Goal: Check status: Check status

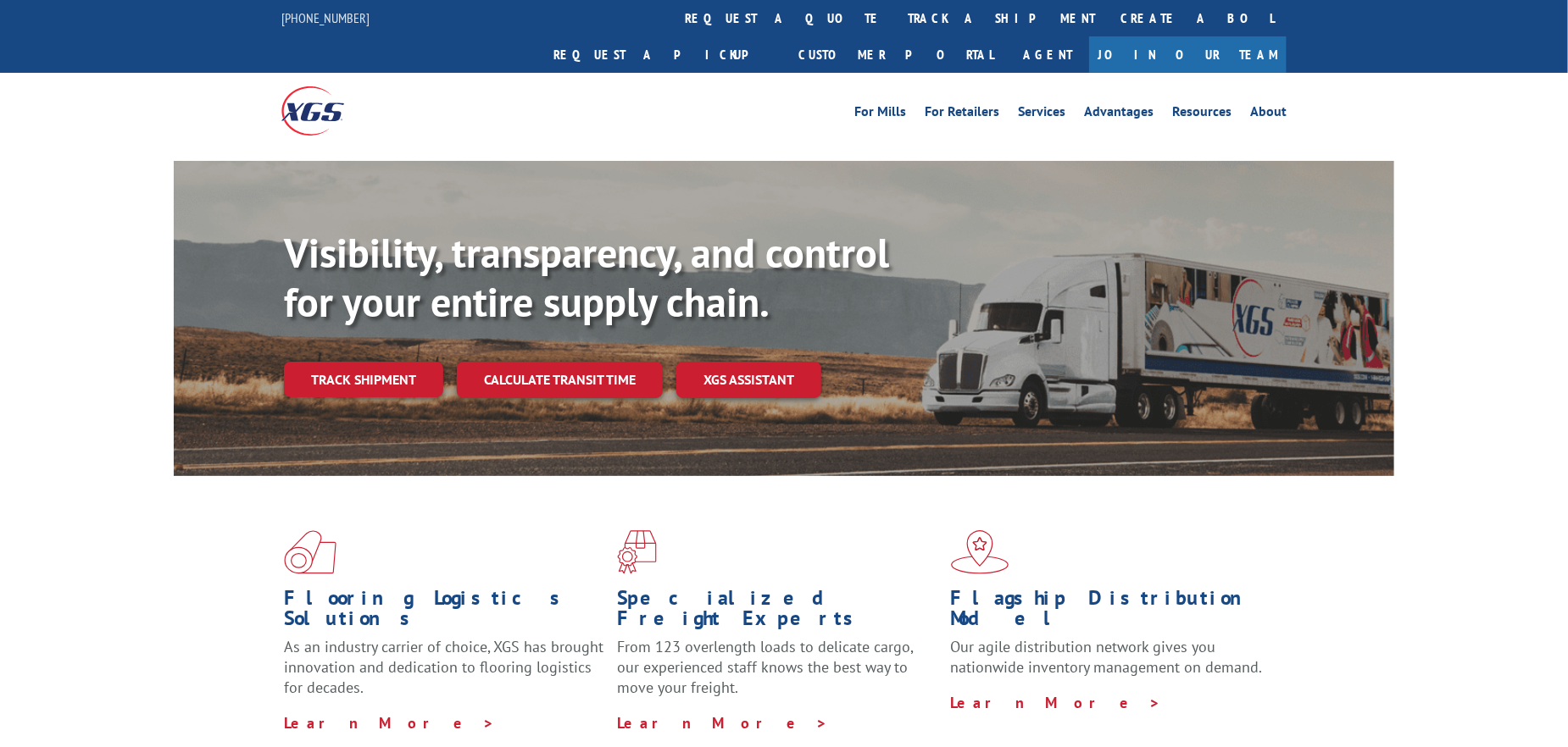
drag, startPoint x: 382, startPoint y: 344, endPoint x: 399, endPoint y: 341, distance: 17.3
click at [382, 362] on link "Track shipment" at bounding box center [363, 379] width 159 height 35
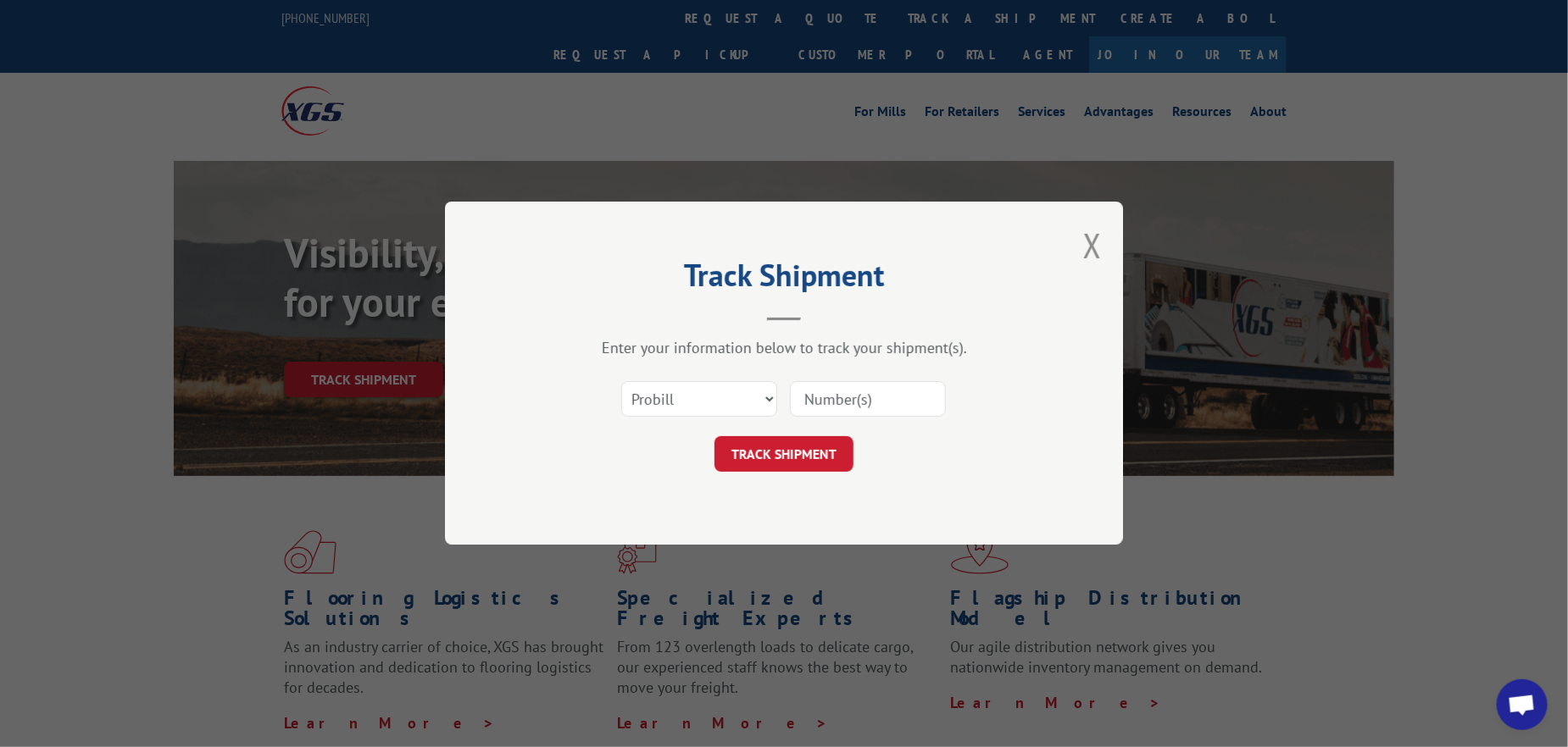
click at [821, 392] on input at bounding box center [868, 400] width 156 height 35
paste input "2863053"
type input "2863053"
click at [728, 401] on select "Select category... Probill BOL PO" at bounding box center [698, 400] width 156 height 35
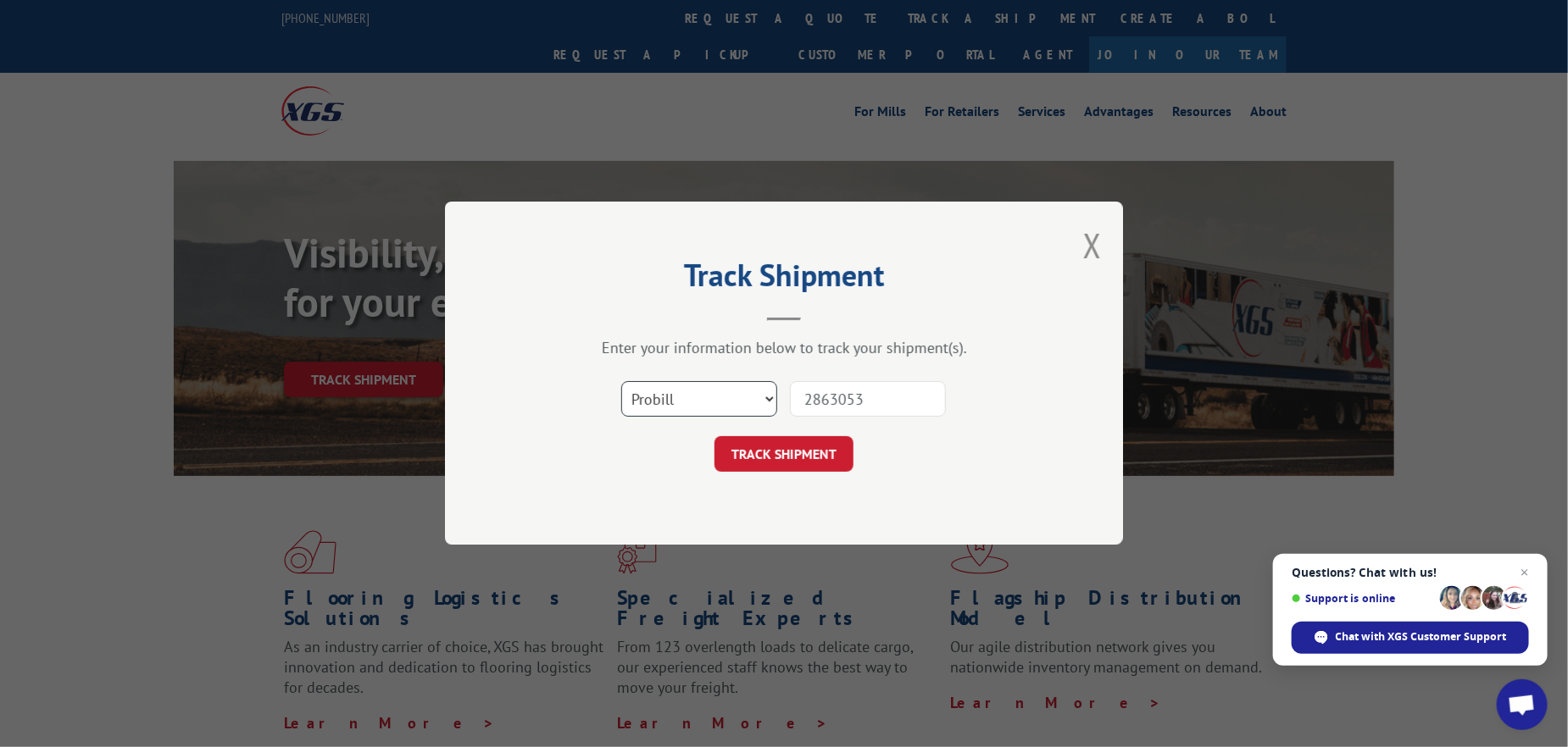
select select "po"
click at [621, 383] on select "Select category... Probill BOL PO" at bounding box center [698, 400] width 156 height 35
click at [789, 464] on button "TRACK SHIPMENT" at bounding box center [784, 455] width 139 height 35
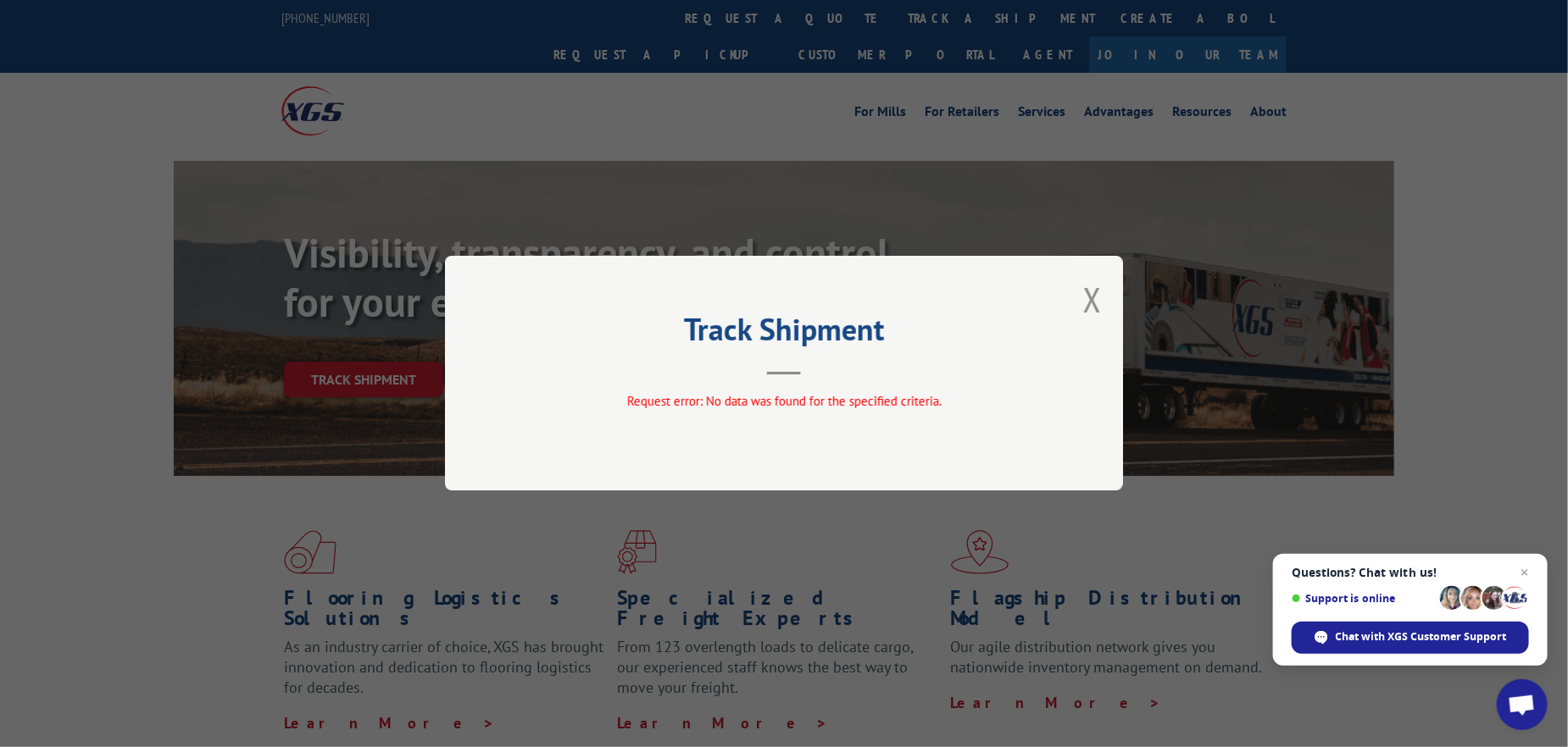
click at [1126, 285] on div "Track Shipment Request error: No data was found for the specified criteria." at bounding box center [784, 373] width 1568 height 747
click at [1096, 295] on button "Close modal" at bounding box center [1093, 299] width 19 height 45
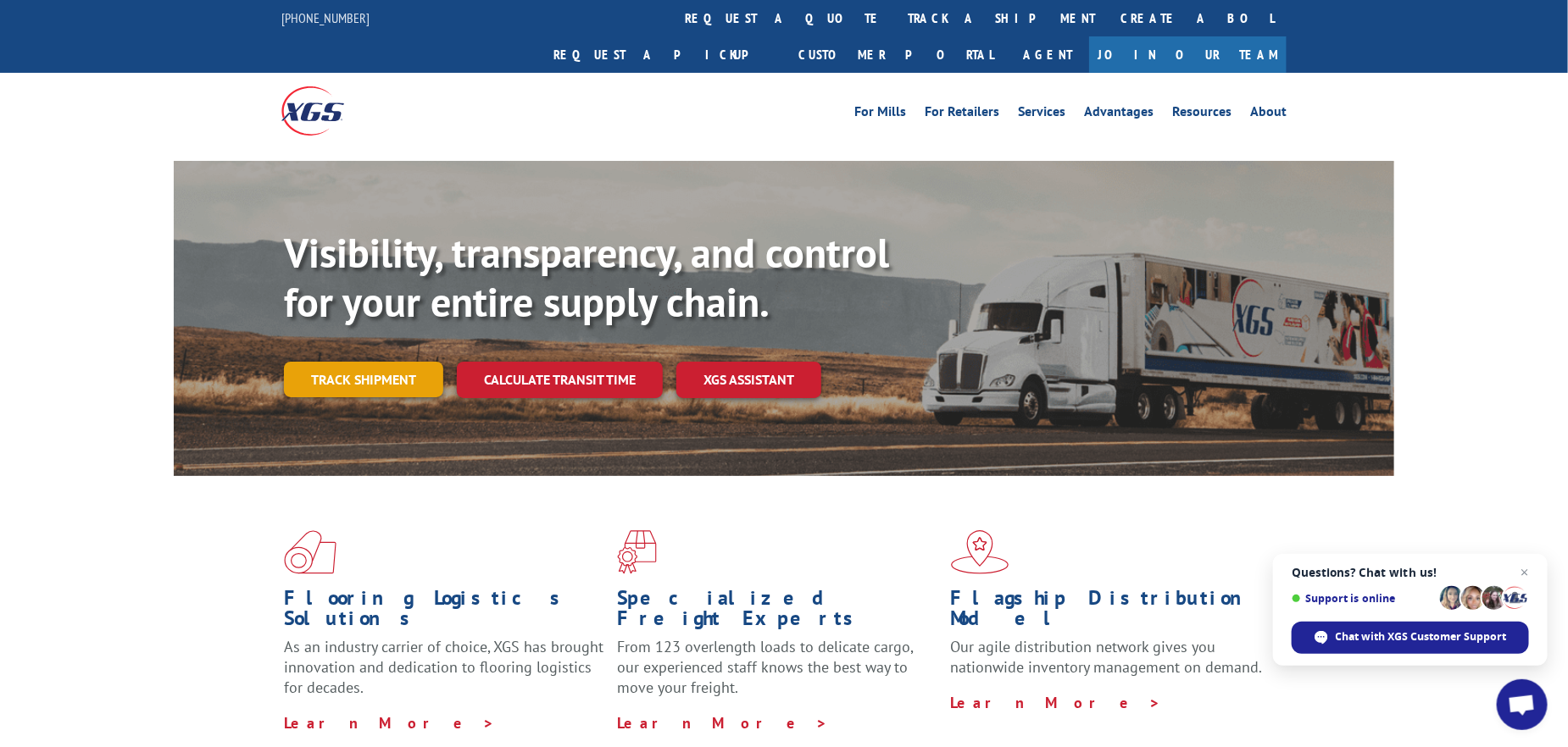
click at [409, 362] on link "Track shipment" at bounding box center [363, 379] width 159 height 35
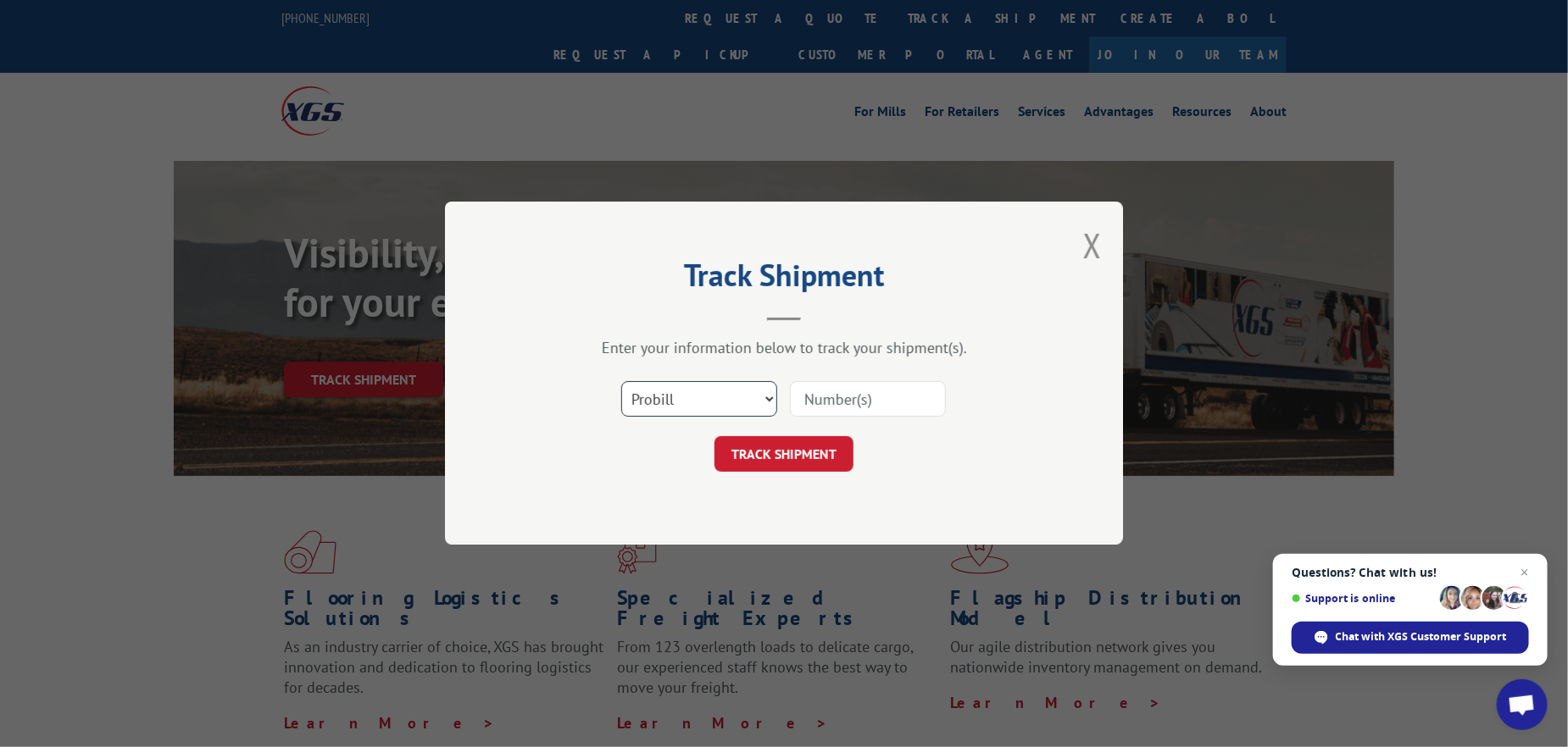
drag, startPoint x: 771, startPoint y: 396, endPoint x: 760, endPoint y: 396, distance: 11.0
click at [772, 396] on select "Select category... Probill BOL PO" at bounding box center [698, 400] width 156 height 35
select select "po"
click at [621, 383] on select "Select category... Probill BOL PO" at bounding box center [698, 400] width 156 height 35
click at [887, 374] on div "Select category... Probill BOL PO" at bounding box center [784, 400] width 508 height 56
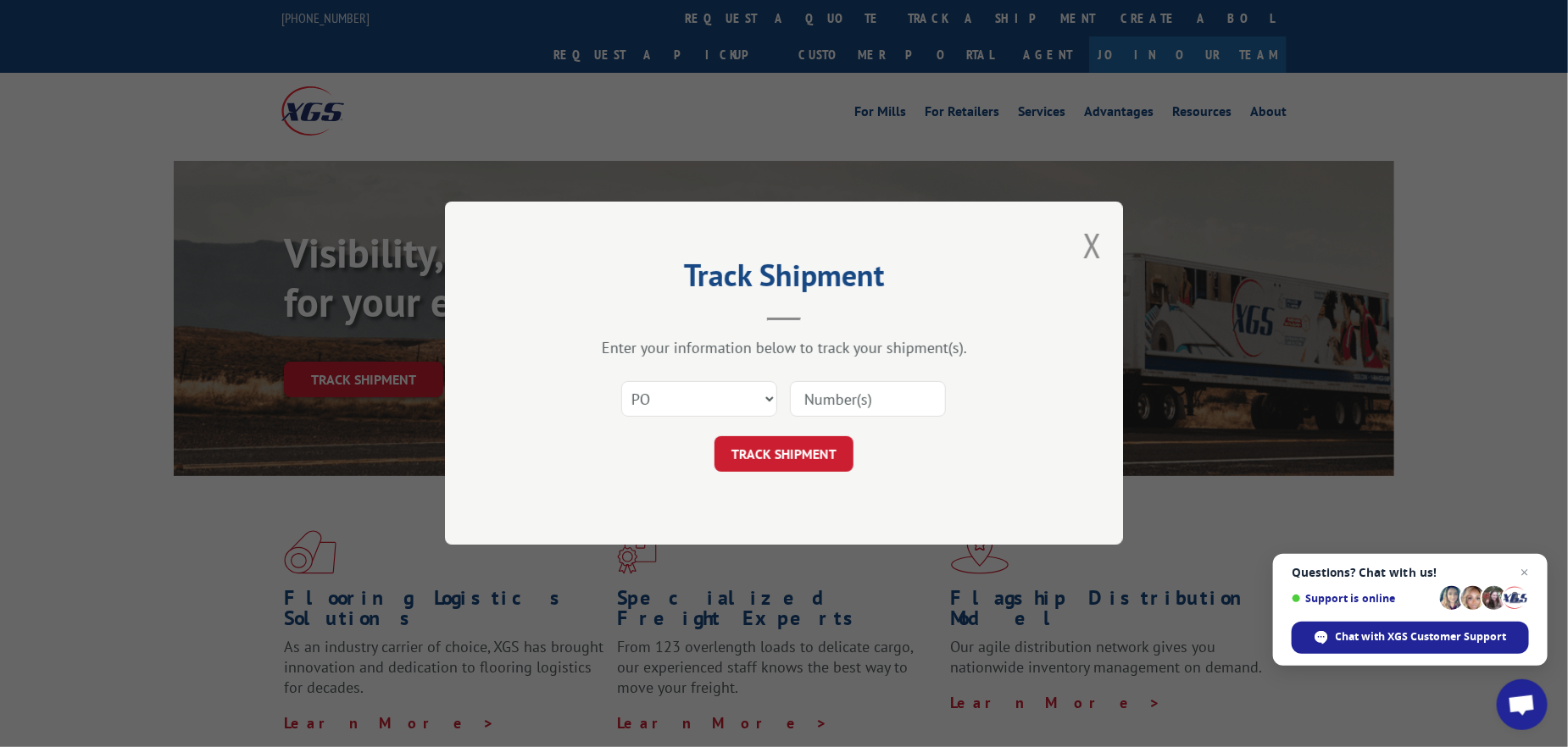
click at [879, 401] on input at bounding box center [868, 400] width 156 height 35
paste input "295757228"
type input "295757228"
click at [791, 456] on button "TRACK SHIPMENT" at bounding box center [784, 455] width 139 height 35
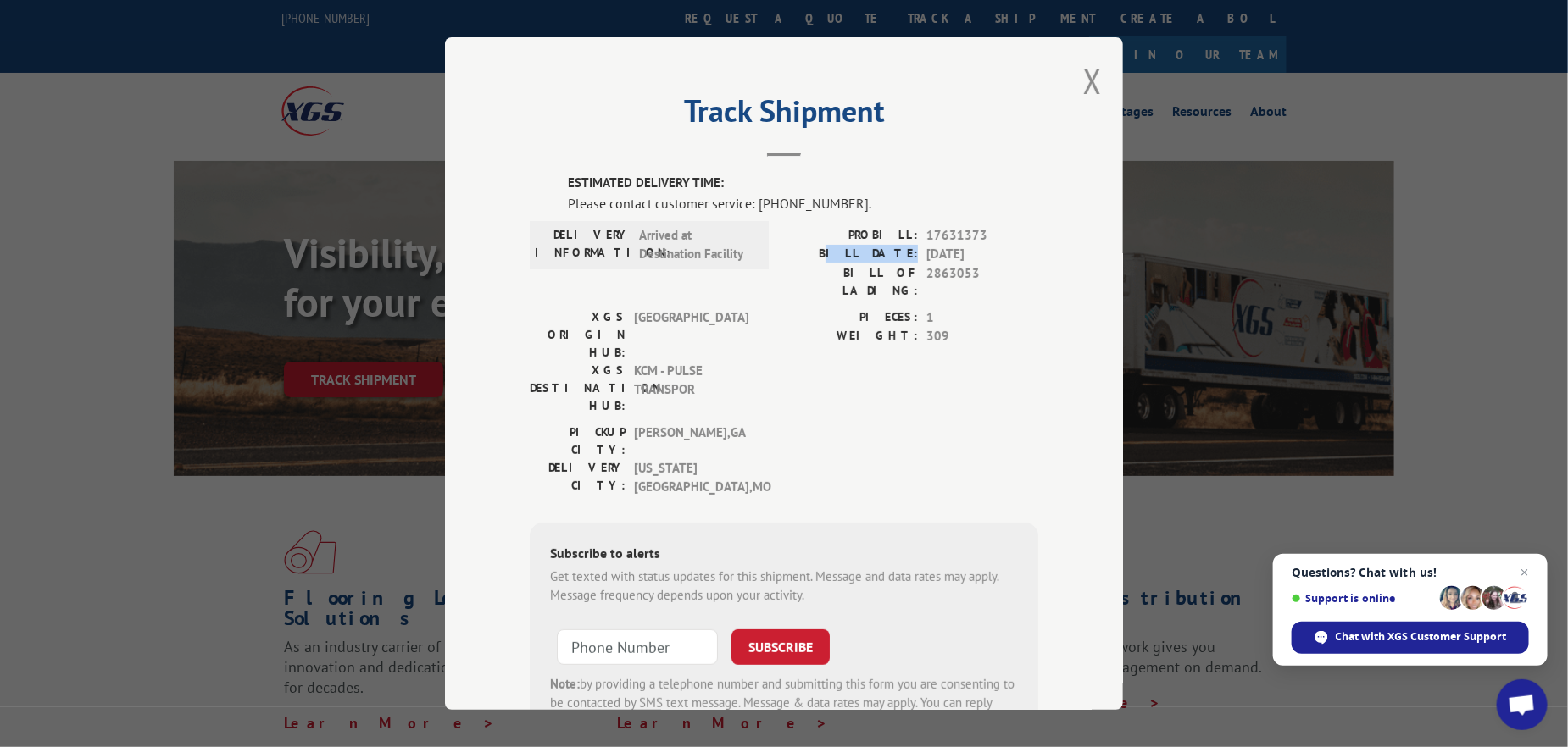
drag, startPoint x: 874, startPoint y: 255, endPoint x: 956, endPoint y: 248, distance: 82.3
click at [915, 255] on div "BILL DATE: [DATE]" at bounding box center [912, 254] width 255 height 20
click at [1091, 75] on button "Close modal" at bounding box center [1093, 81] width 19 height 45
